Goal: Task Accomplishment & Management: Complete application form

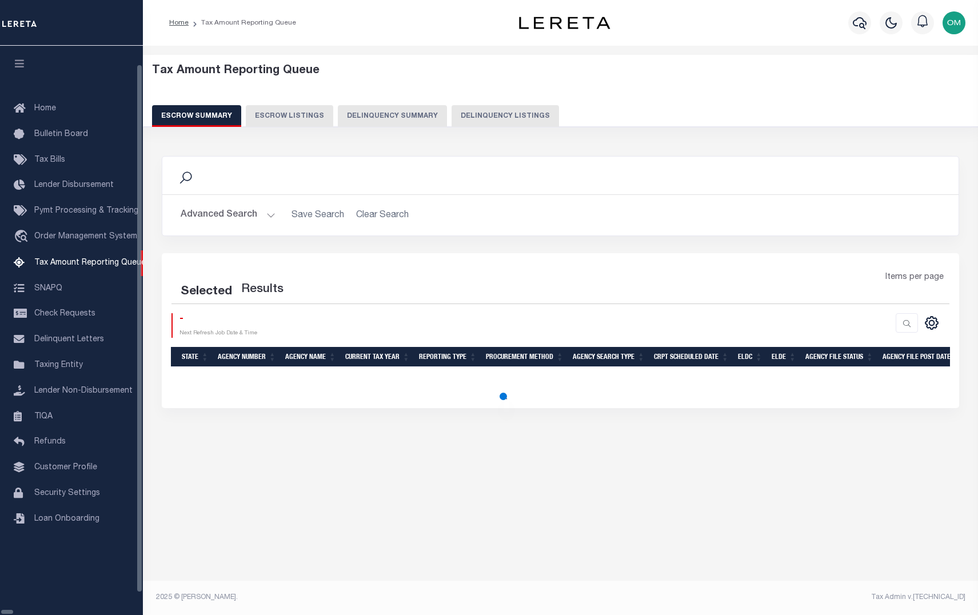
select select "100"
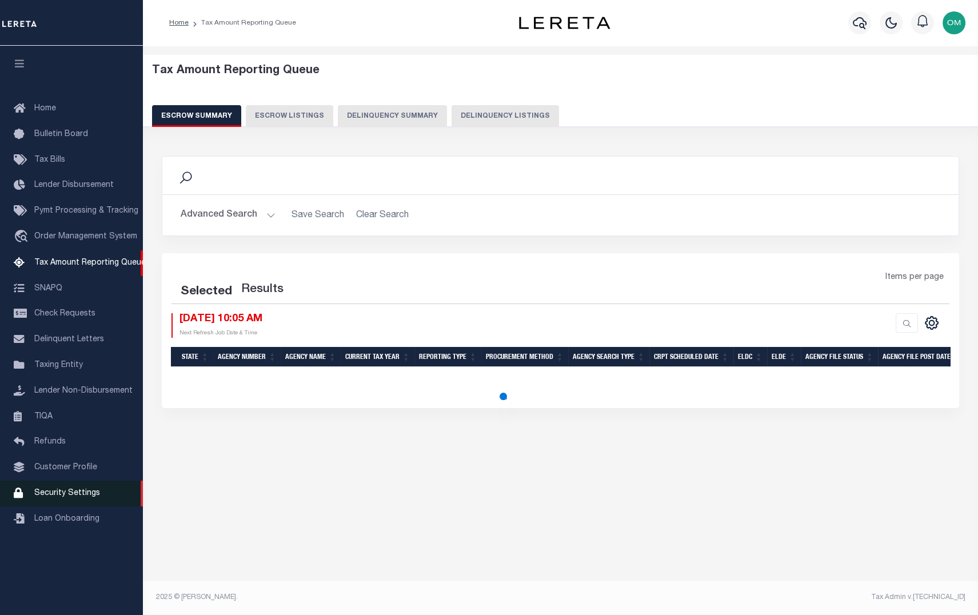
select select "100"
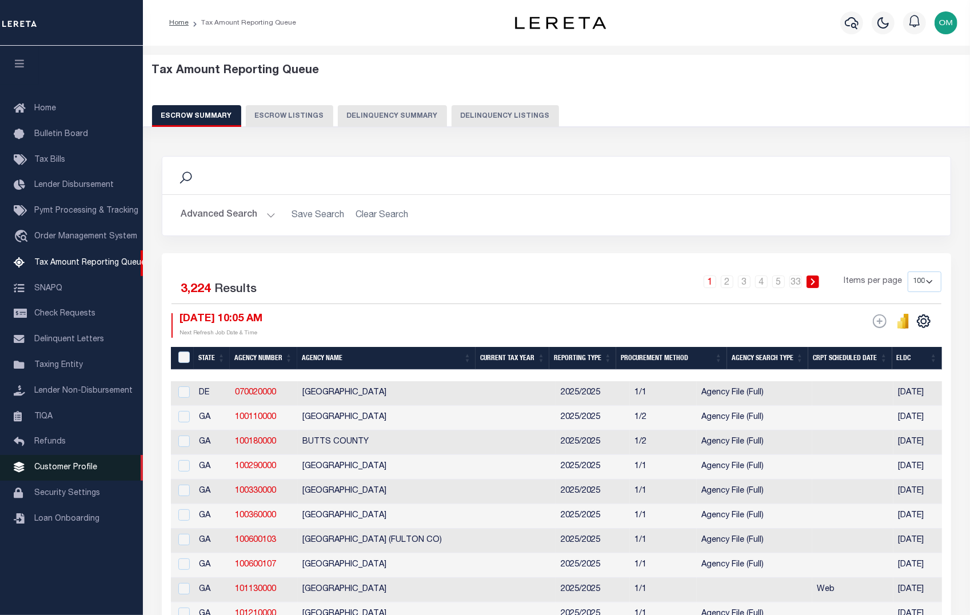
click at [65, 472] on span "Customer Profile" at bounding box center [65, 468] width 63 height 8
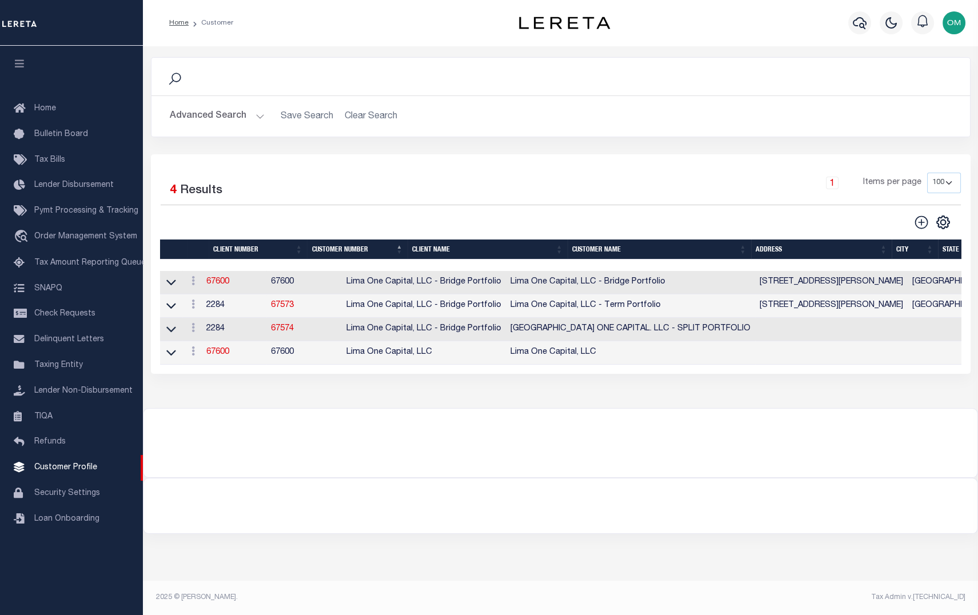
click at [262, 109] on button "Advanced Search" at bounding box center [217, 116] width 95 height 22
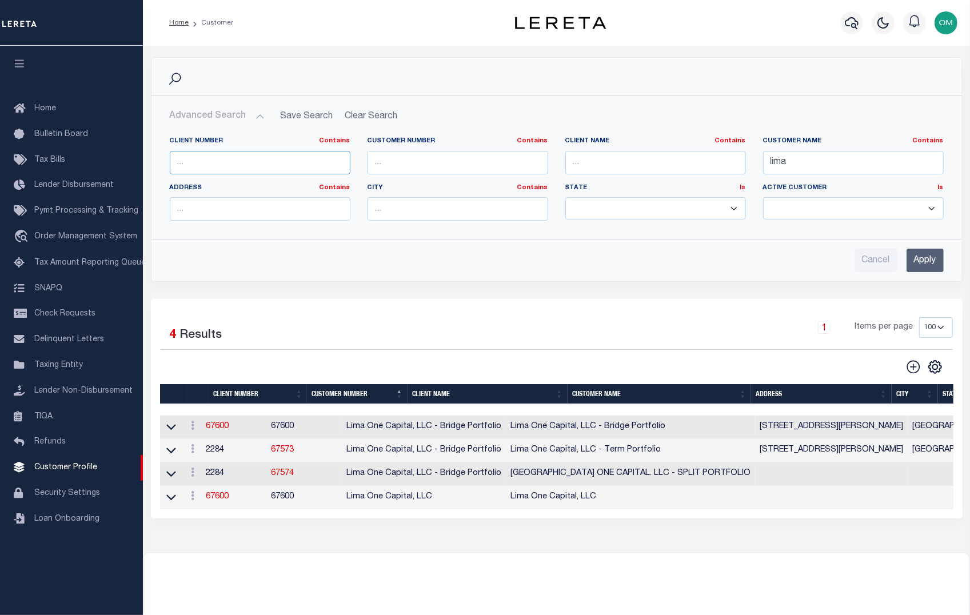
click at [257, 166] on input "text" at bounding box center [260, 162] width 181 height 23
drag, startPoint x: 779, startPoint y: 169, endPoint x: 703, endPoint y: 178, distance: 76.5
click at [703, 178] on div "Client Number Contains Contains Is Customer Number Contains Contains Is Contains" at bounding box center [556, 183] width 791 height 93
click at [262, 165] on input "text" at bounding box center [260, 162] width 181 height 23
type input "3000"
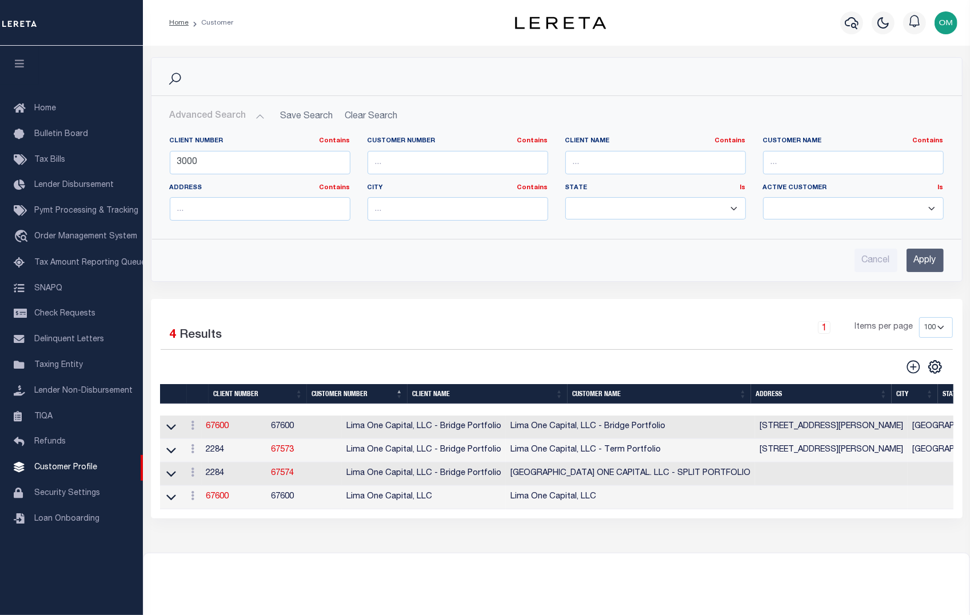
click at [930, 262] on input "Apply" at bounding box center [925, 260] width 37 height 23
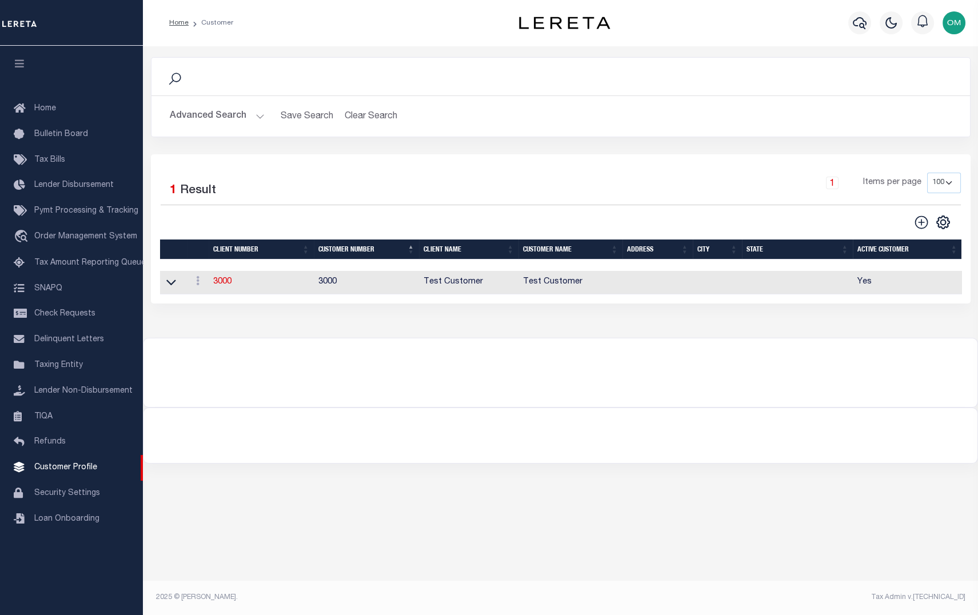
click at [210, 282] on td "3000" at bounding box center [261, 282] width 105 height 23
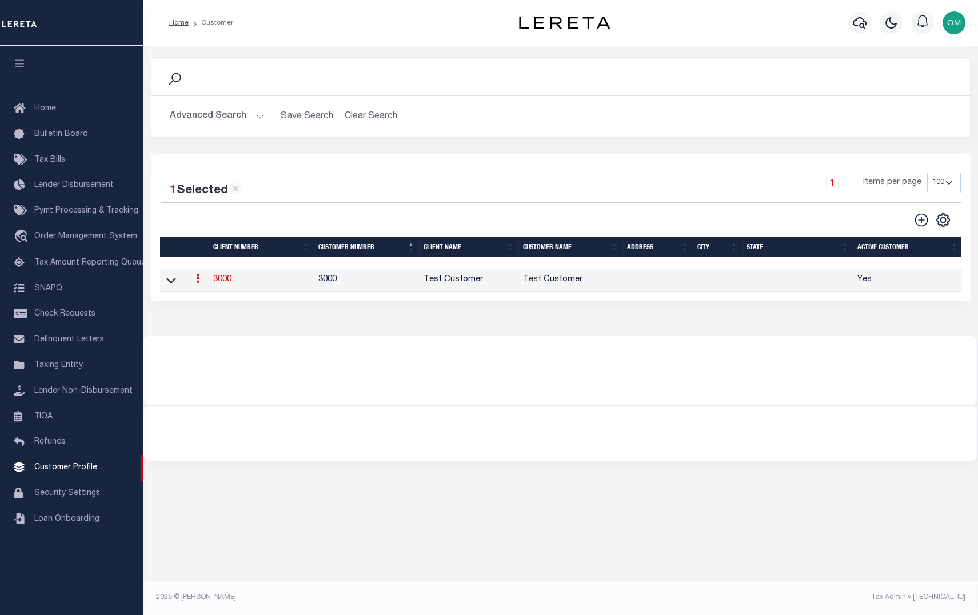
click at [217, 284] on link "3000" at bounding box center [222, 280] width 18 height 8
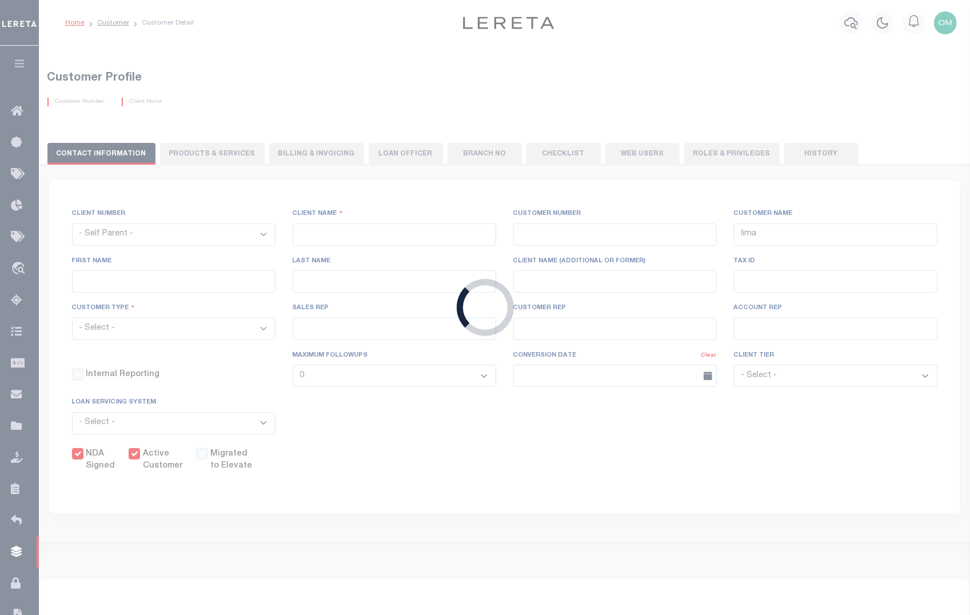
select select
type input "Test Customer"
type input "3000"
type input "Test Customer"
type input "Test"
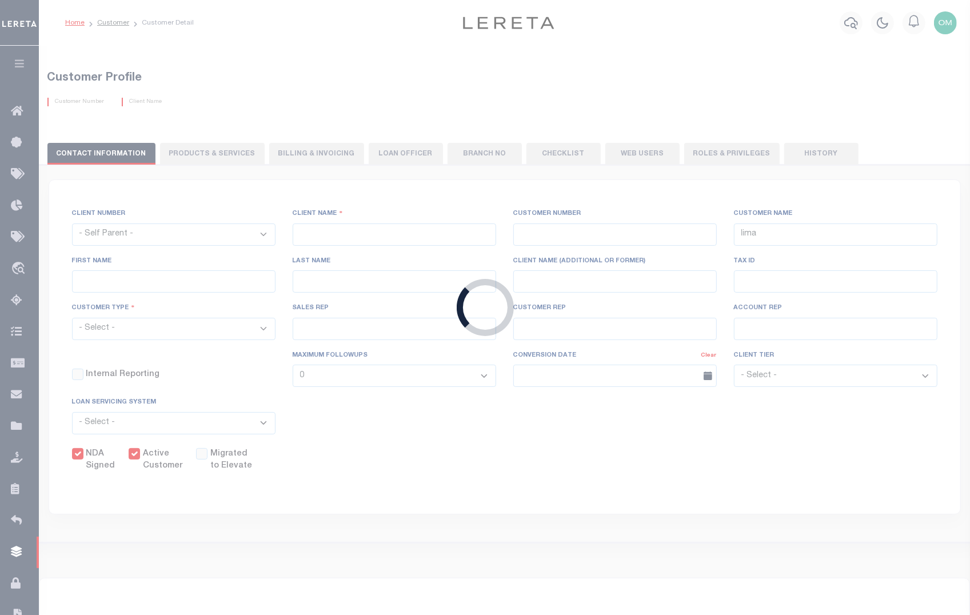
type input "Customer"
select select "Residential"
checkbox input "true"
select select
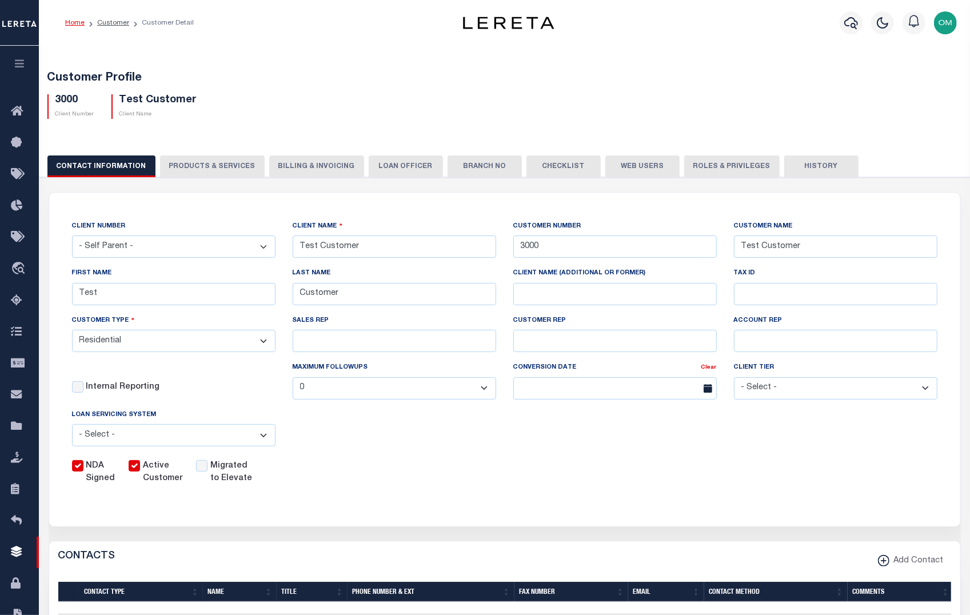
click at [207, 158] on button "PRODUCTS & SERVICES" at bounding box center [212, 166] width 105 height 22
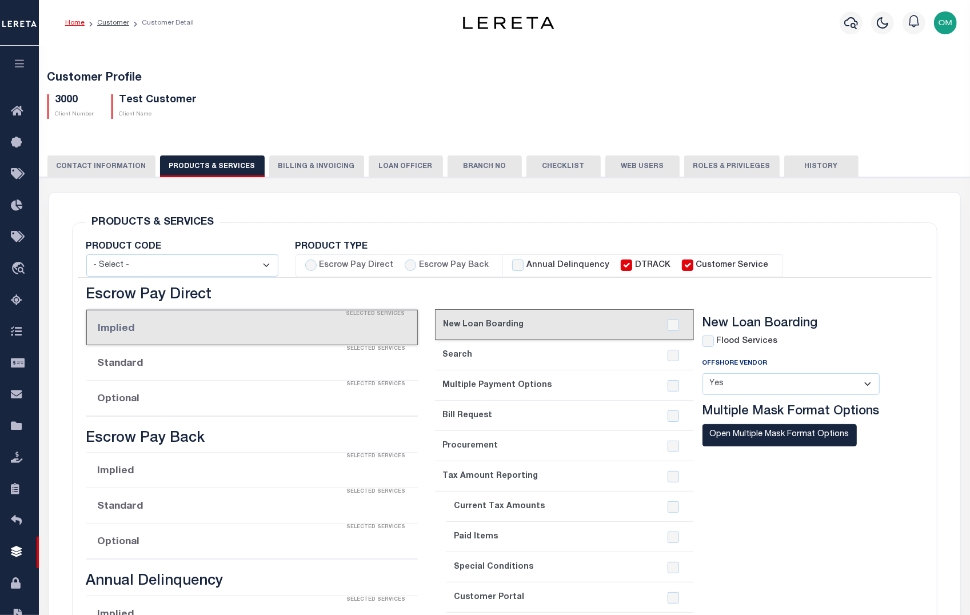
radio input "true"
checkbox input "true"
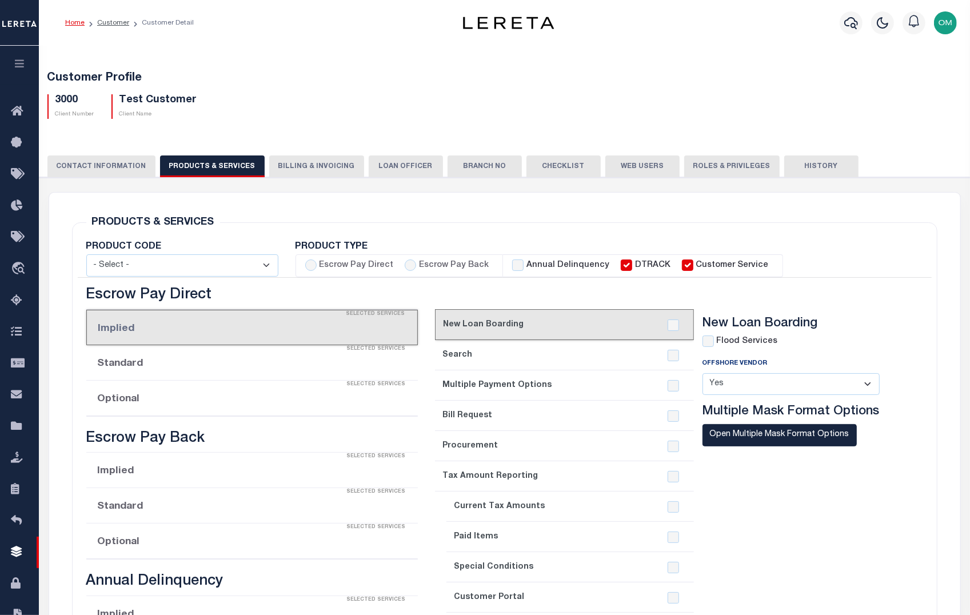
checkbox input "true"
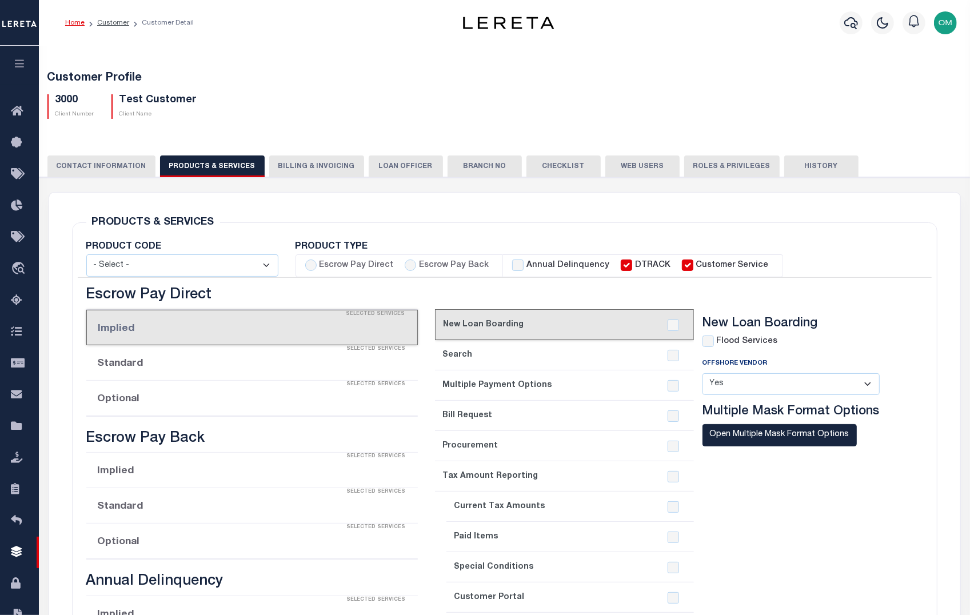
checkbox input "true"
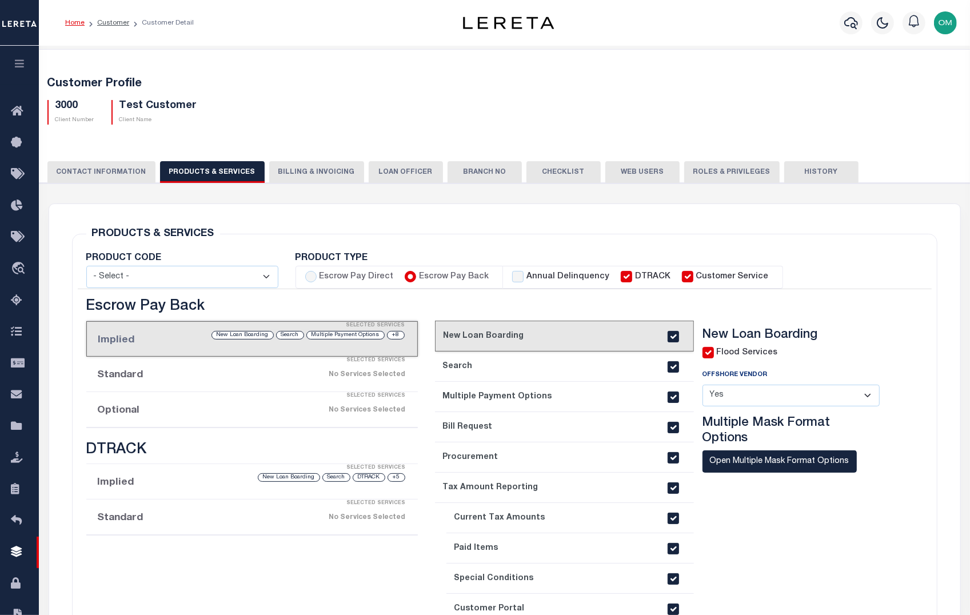
click at [316, 74] on div "Customer Profile 3000 Client Number Test Customer Client Name" at bounding box center [505, 98] width 942 height 70
